Goal: Information Seeking & Learning: Learn about a topic

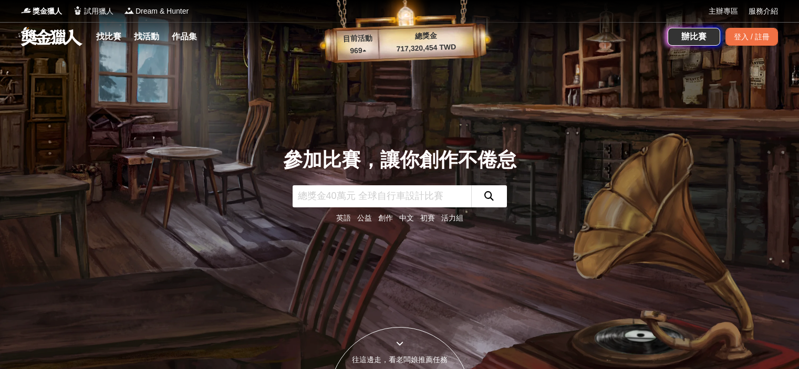
click at [102, 37] on link "找比賽" at bounding box center [109, 36] width 34 height 15
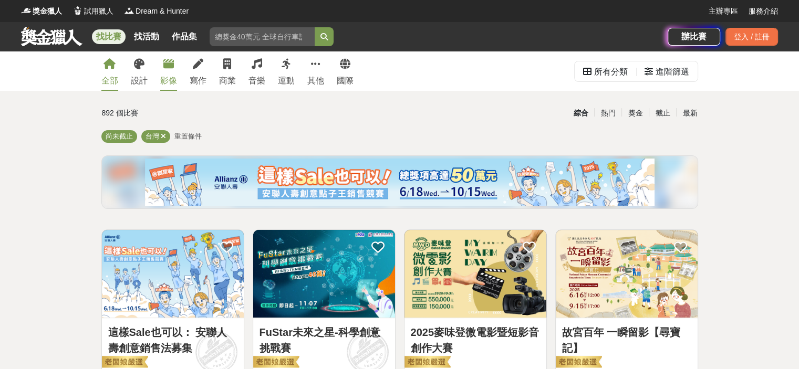
click at [164, 73] on link "影像" at bounding box center [168, 70] width 17 height 39
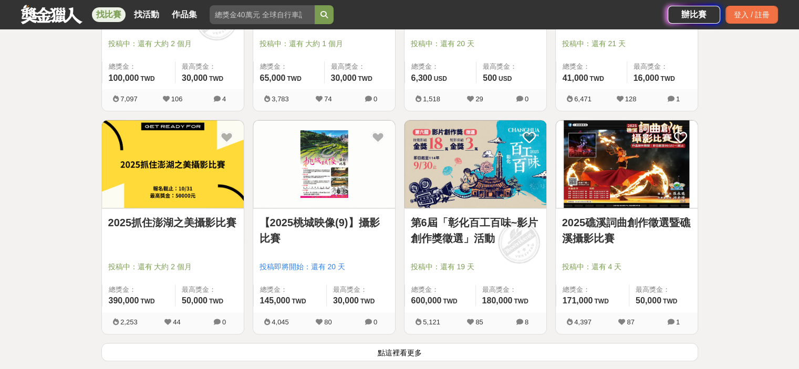
scroll to position [1261, 0]
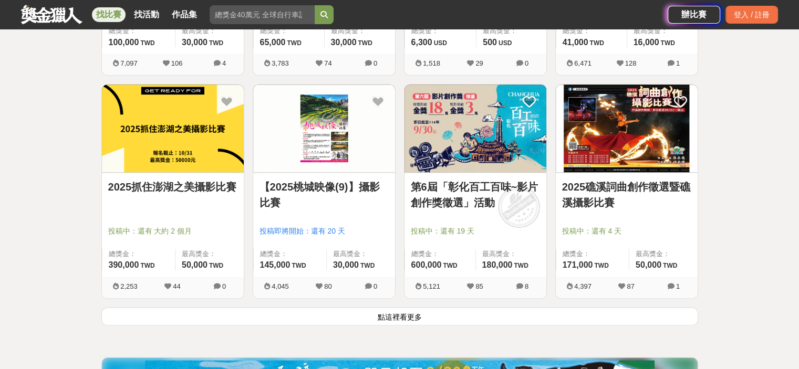
click at [384, 324] on button "點這裡看更多" at bounding box center [399, 316] width 597 height 18
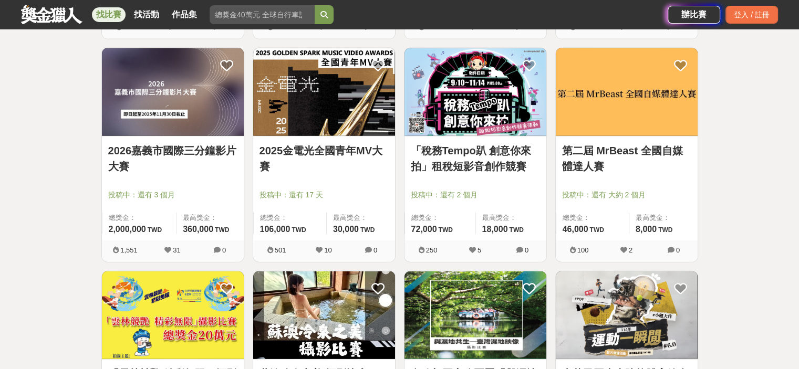
scroll to position [2521, 0]
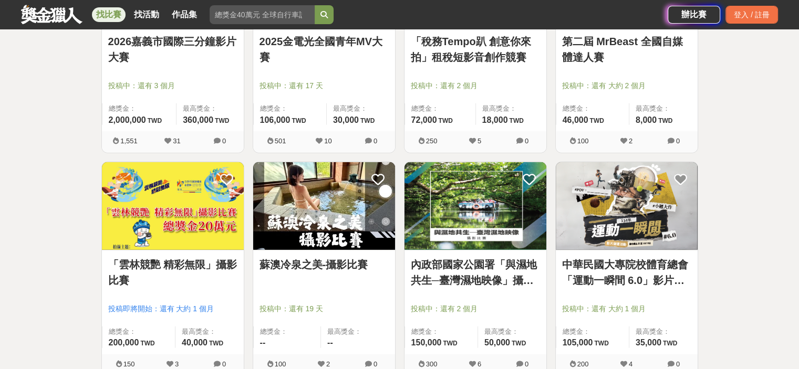
click at [171, 270] on link "「雲林競艷 精彩無限」攝影比賽" at bounding box center [172, 273] width 129 height 32
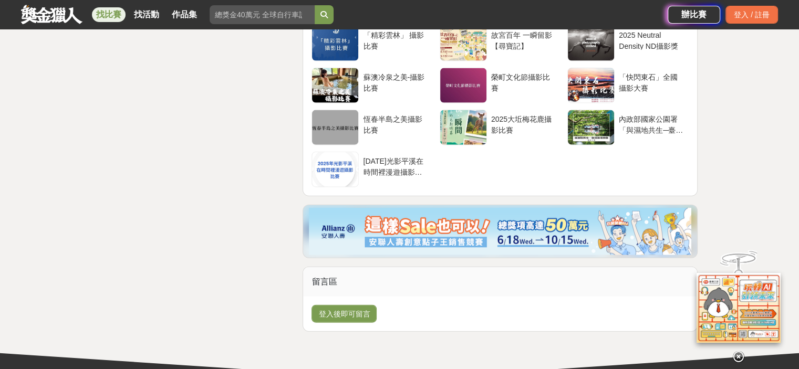
scroll to position [2363, 0]
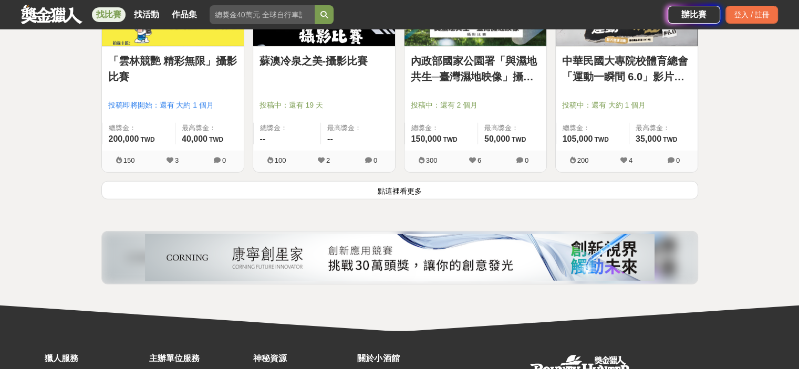
scroll to position [2831, 0]
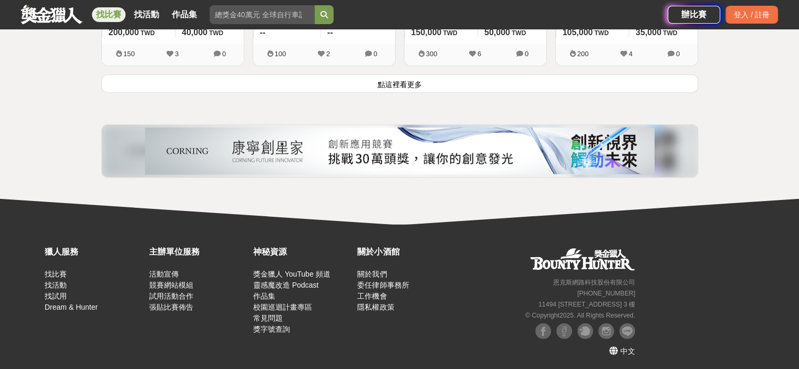
click at [418, 77] on button "點這裡看更多" at bounding box center [399, 84] width 597 height 18
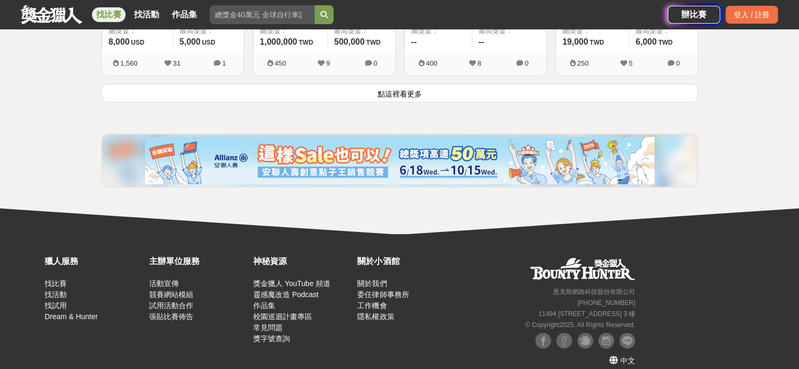
scroll to position [4168, 0]
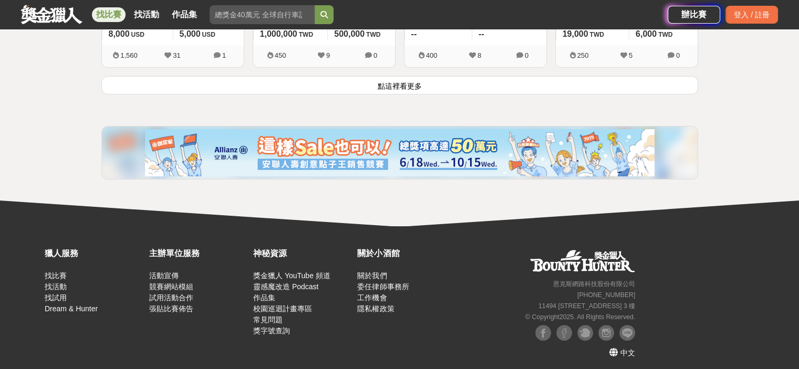
click at [424, 76] on button "點這裡看更多" at bounding box center [399, 85] width 597 height 18
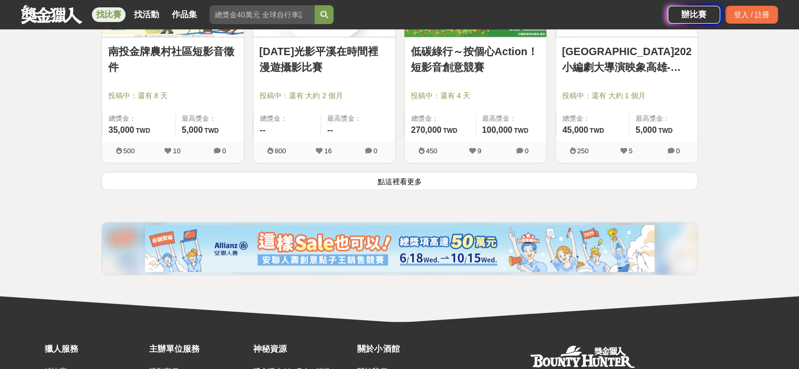
scroll to position [5429, 0]
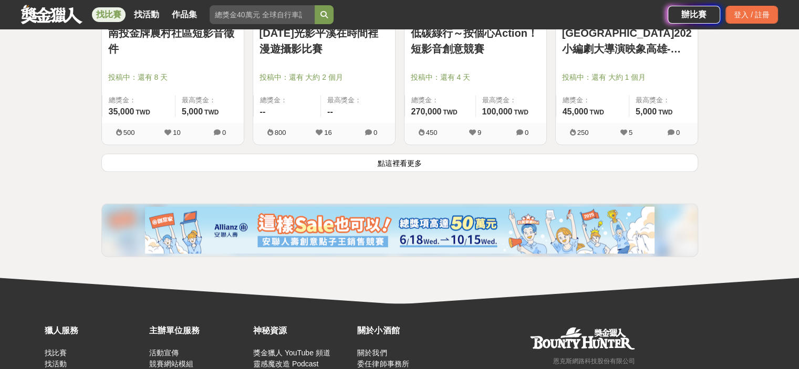
click at [391, 166] on button "點這裡看更多" at bounding box center [399, 162] width 597 height 18
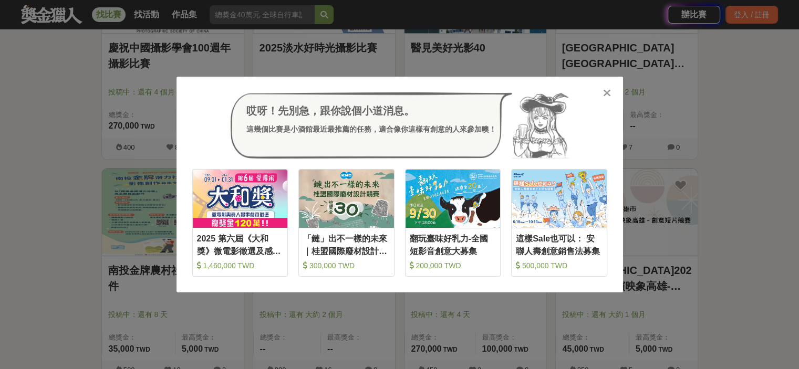
scroll to position [5197, 0]
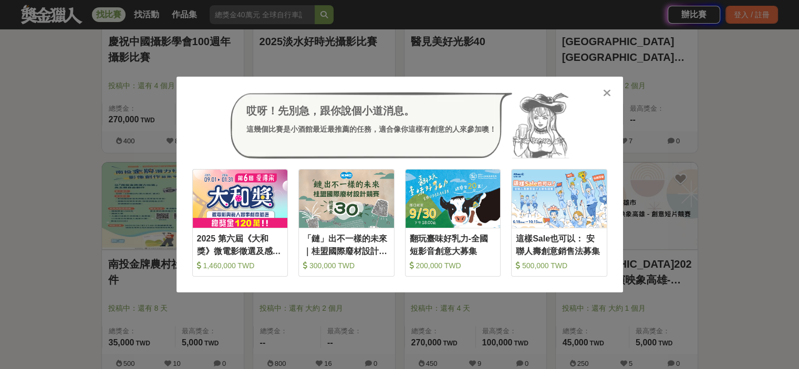
click at [602, 90] on div at bounding box center [607, 92] width 11 height 11
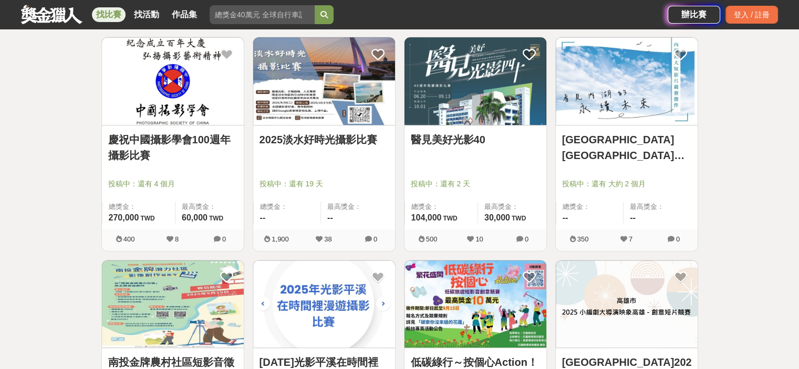
scroll to position [4987, 0]
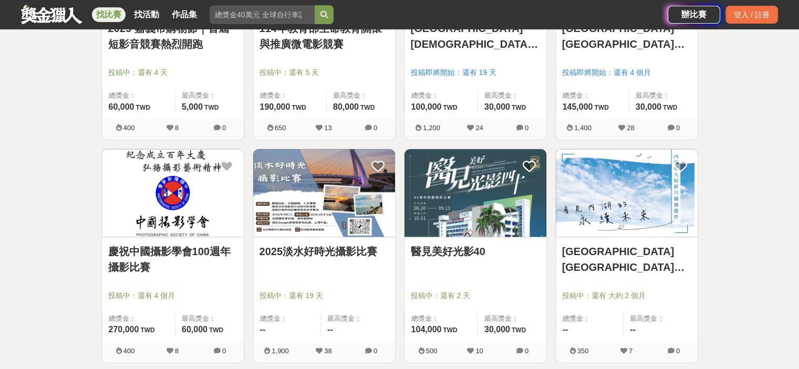
click at [343, 202] on img at bounding box center [324, 193] width 142 height 88
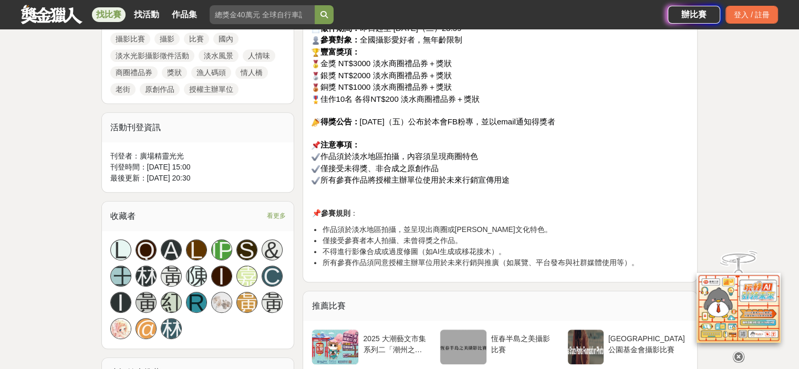
scroll to position [525, 0]
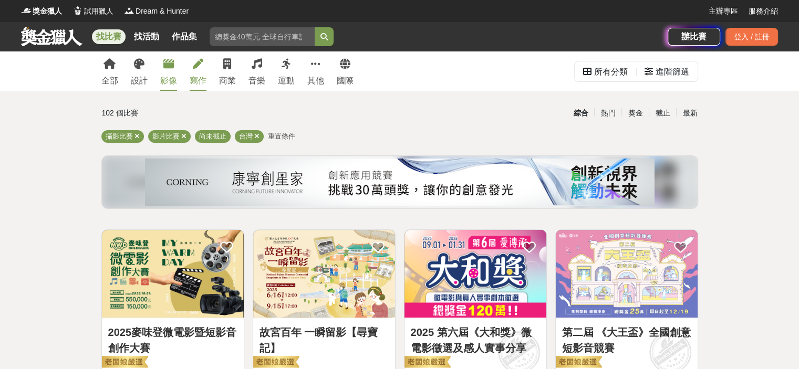
click at [198, 75] on div "寫作" at bounding box center [198, 81] width 17 height 13
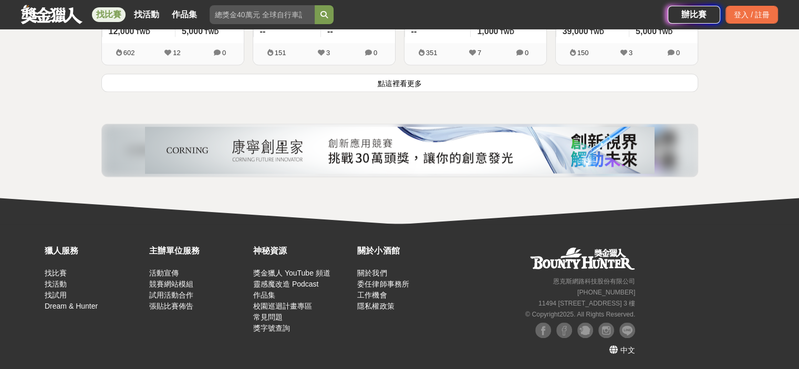
scroll to position [1127, 0]
